Goal: Communication & Community: Ask a question

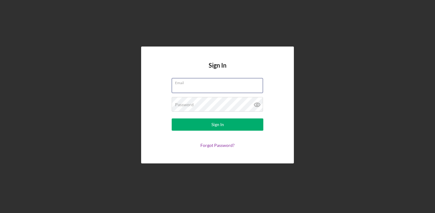
type input "[EMAIL_ADDRESS][DOMAIN_NAME]"
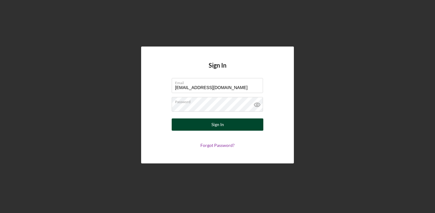
click at [213, 123] on div "Sign In" at bounding box center [218, 124] width 13 height 12
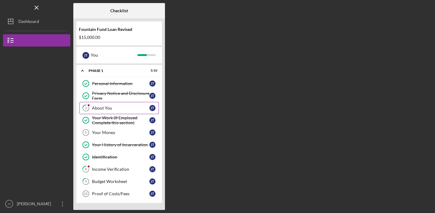
click at [113, 112] on link "3 About You [PERSON_NAME]" at bounding box center [118, 108] width 79 height 12
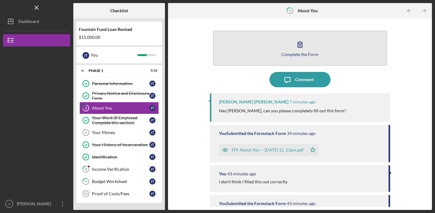
click at [296, 51] on icon "button" at bounding box center [300, 44] width 15 height 15
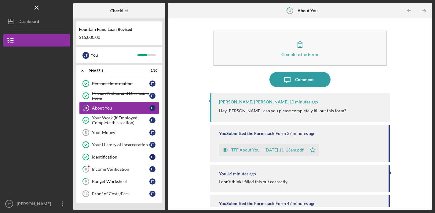
click at [130, 104] on link "3 About You [PERSON_NAME]" at bounding box center [118, 108] width 79 height 12
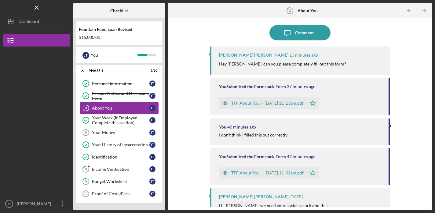
scroll to position [10, 0]
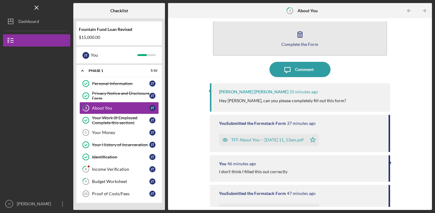
click at [282, 43] on div "Complete the Form" at bounding box center [300, 44] width 37 height 5
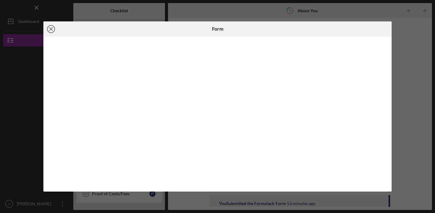
click at [52, 28] on icon "Icon/Close" at bounding box center [50, 28] width 15 height 15
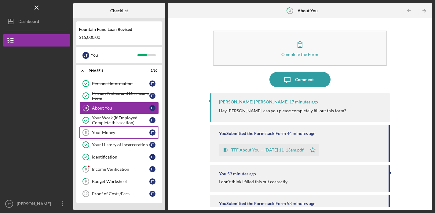
click at [125, 132] on div "Your Money" at bounding box center [120, 132] width 57 height 5
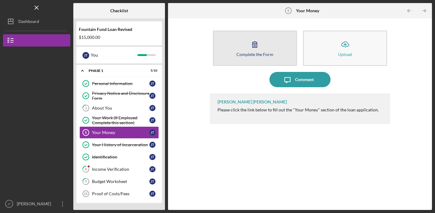
click at [246, 58] on button "Complete the Form Form" at bounding box center [255, 48] width 84 height 35
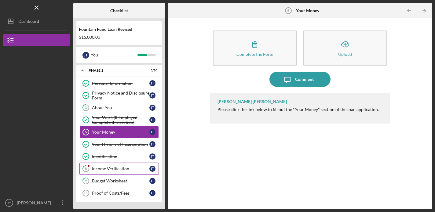
click at [121, 170] on div "Income Verification" at bounding box center [120, 169] width 57 height 5
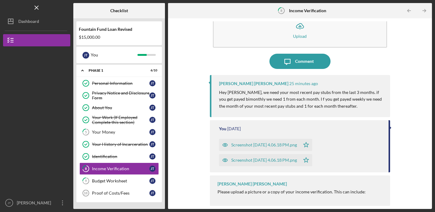
scroll to position [18, 0]
click at [227, 144] on icon "button" at bounding box center [225, 145] width 5 height 3
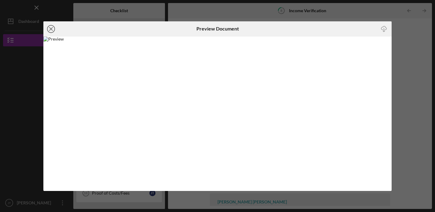
click at [51, 29] on line at bounding box center [51, 29] width 3 height 3
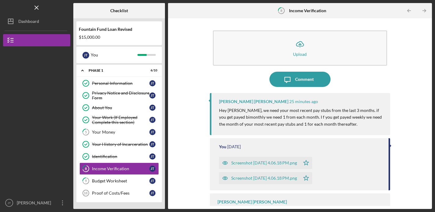
click at [226, 179] on icon "button" at bounding box center [225, 179] width 2 height 2
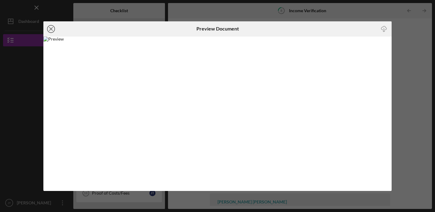
click at [52, 27] on icon "Icon/Close" at bounding box center [50, 28] width 15 height 15
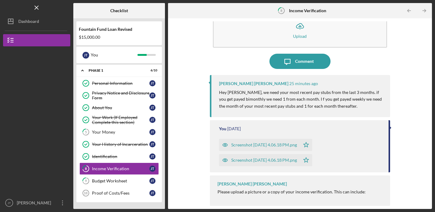
scroll to position [18, 0]
click at [298, 64] on div "Comment" at bounding box center [304, 61] width 19 height 15
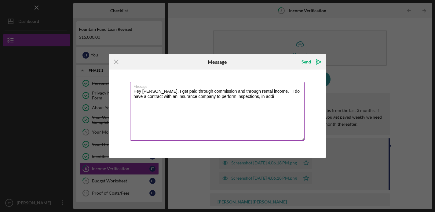
drag, startPoint x: 268, startPoint y: 92, endPoint x: 275, endPoint y: 103, distance: 13.0
click at [275, 103] on textarea "Hey Harry, I get paid through commission and through rental income. I do have a…" at bounding box center [217, 111] width 175 height 59
type textarea "Hey Harry, I get paid through commission and through rental income. I don't mak…"
click at [318, 63] on icon "Icon/icon-invite-send" at bounding box center [318, 61] width 15 height 15
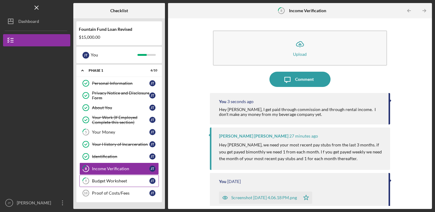
click at [113, 182] on div "Budget Worksheet" at bounding box center [120, 181] width 57 height 5
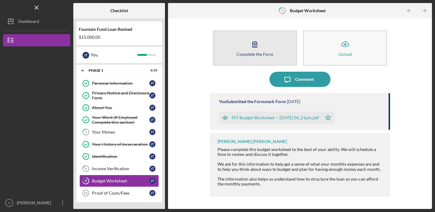
click at [241, 46] on button "Complete the Form Form" at bounding box center [255, 48] width 84 height 35
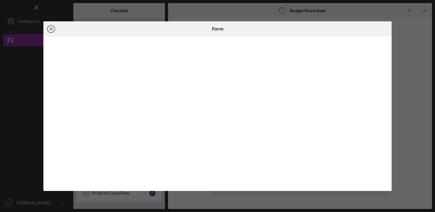
click at [50, 32] on icon "Icon/Close" at bounding box center [50, 28] width 15 height 15
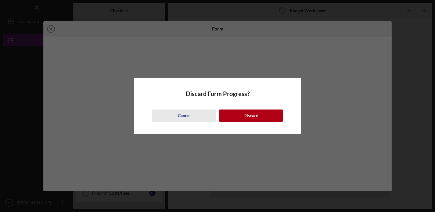
click at [199, 118] on button "Cancel" at bounding box center [184, 116] width 64 height 12
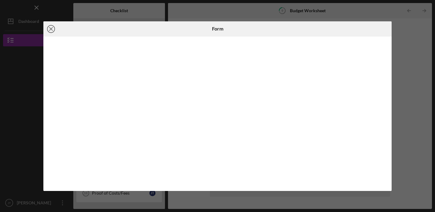
click at [52, 29] on line at bounding box center [51, 29] width 3 height 3
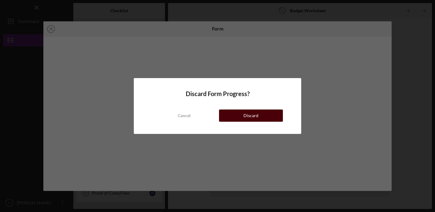
click at [227, 117] on button "Discard" at bounding box center [251, 116] width 64 height 12
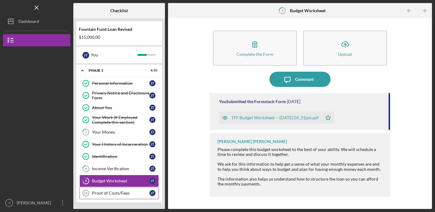
click at [116, 192] on div "Proof of Costs/Fees" at bounding box center [120, 193] width 57 height 5
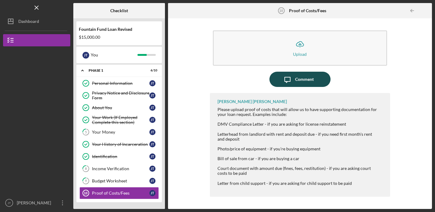
click at [312, 78] on div "Comment" at bounding box center [304, 79] width 19 height 15
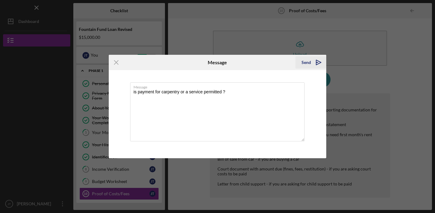
type textarea "is payment for carpentry or a service permitted ?"
click at [307, 64] on div "Send" at bounding box center [306, 62] width 9 height 12
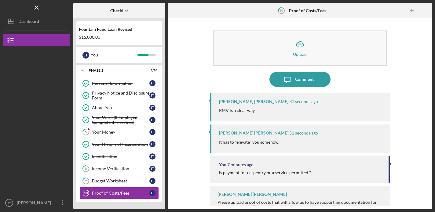
click at [275, 194] on div "[PERSON_NAME] [PERSON_NAME]" at bounding box center [300, 201] width 181 height 31
click at [248, 195] on div "[PERSON_NAME] [PERSON_NAME]" at bounding box center [252, 194] width 69 height 5
click at [241, 109] on p "RMV is a clear way" at bounding box center [237, 110] width 36 height 7
click at [292, 83] on icon "Icon/Message" at bounding box center [287, 79] width 15 height 15
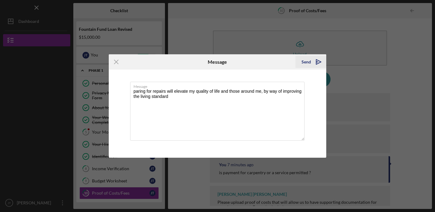
type textarea "paring for repairs will elevate my quality of life and those around me, by way …"
click at [318, 62] on icon "Icon/icon-invite-send" at bounding box center [318, 61] width 15 height 15
